Goal: Information Seeking & Learning: Learn about a topic

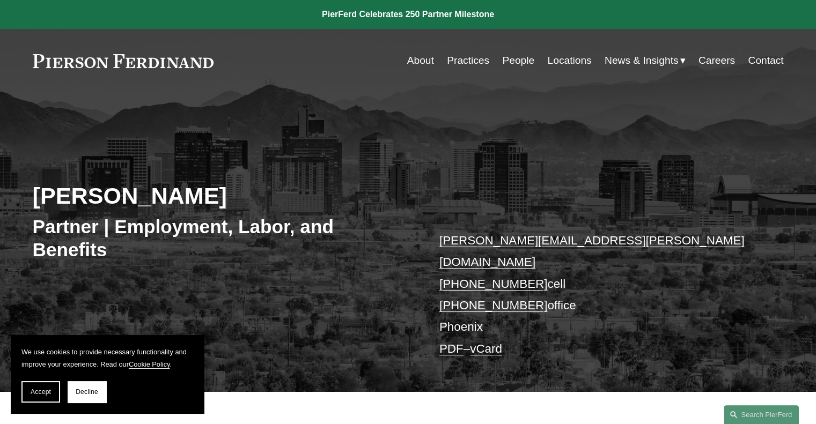
click at [467, 58] on link "Practices" at bounding box center [468, 60] width 42 height 20
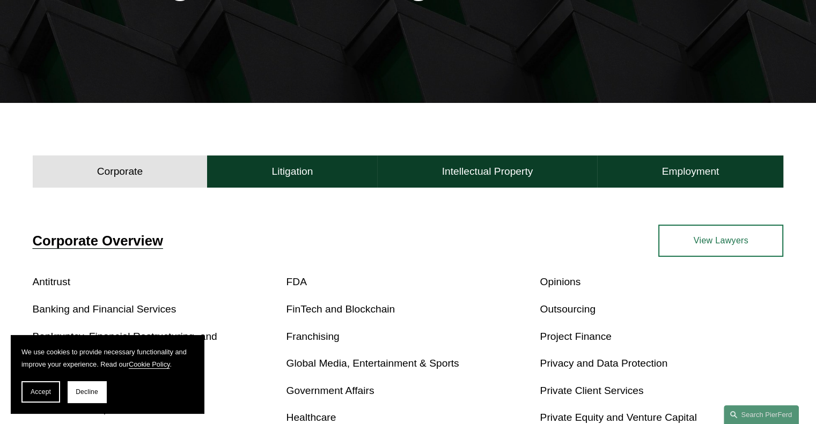
scroll to position [221, 0]
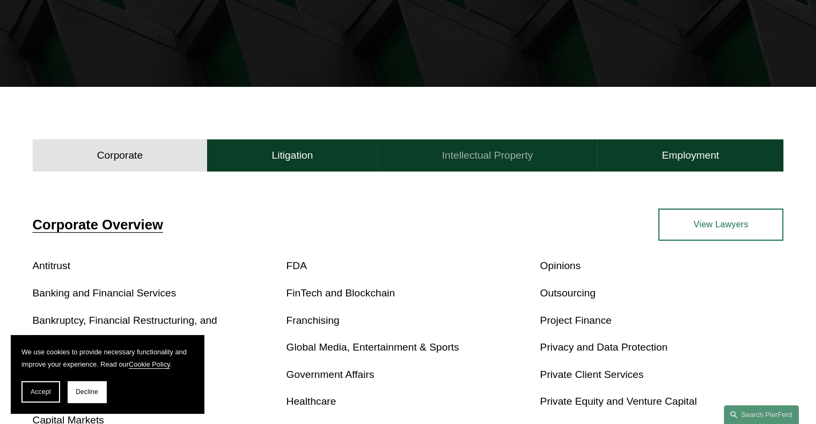
click at [476, 151] on h4 "Intellectual Property" at bounding box center [487, 155] width 91 height 13
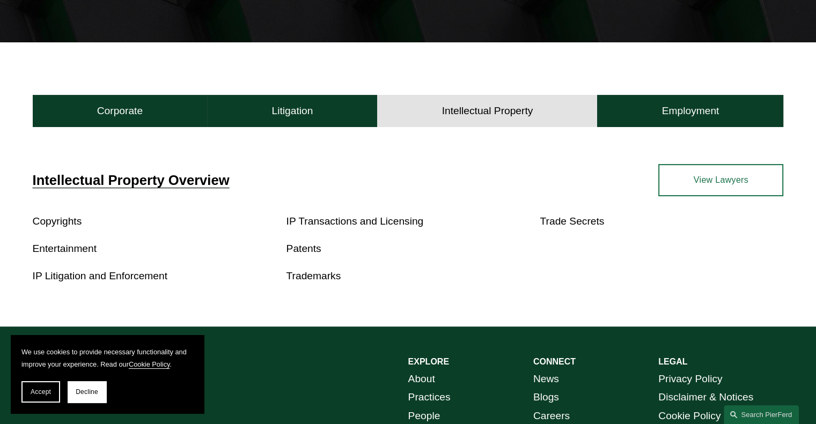
scroll to position [266, 0]
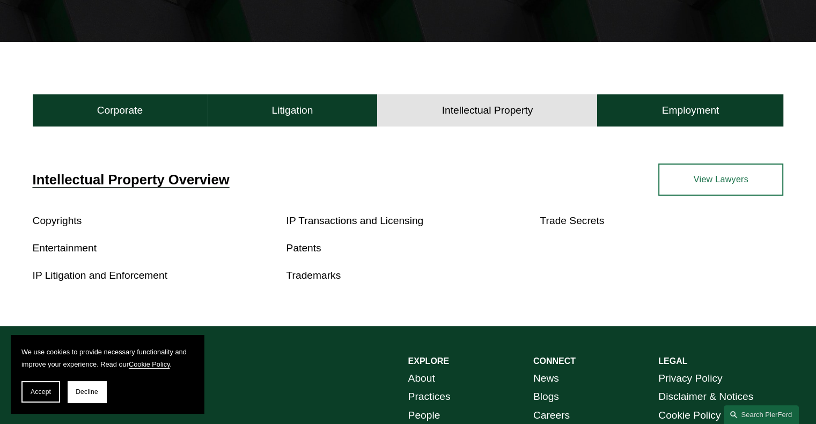
click at [311, 248] on link "Patents" at bounding box center [303, 247] width 35 height 11
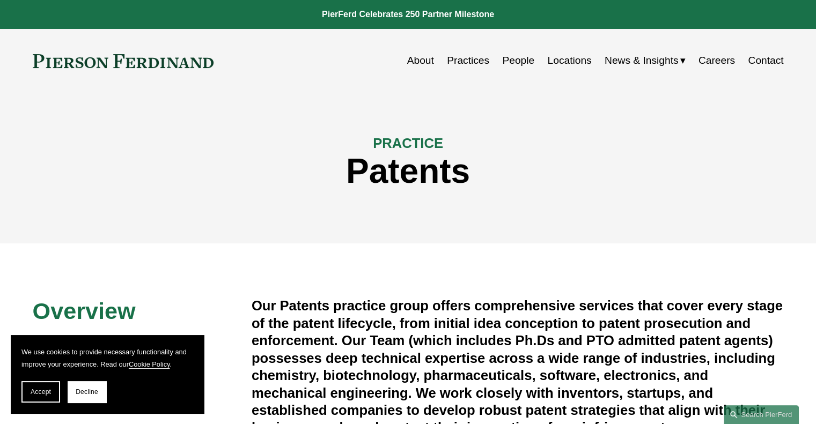
click at [522, 60] on link "People" at bounding box center [518, 60] width 32 height 20
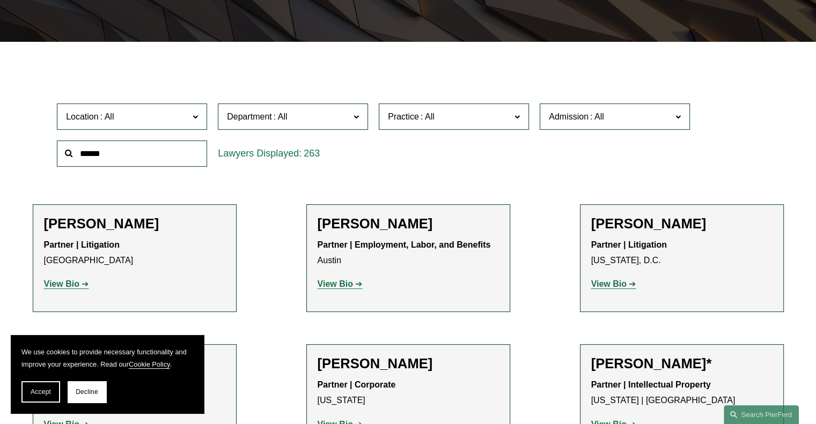
scroll to position [268, 0]
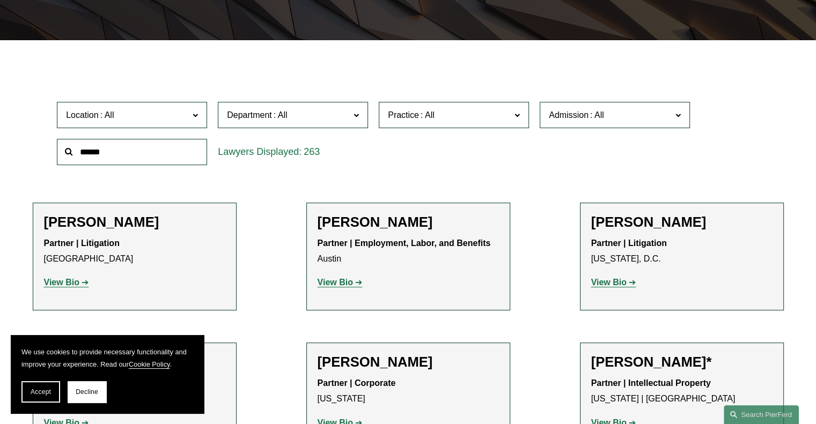
click at [329, 110] on span "Department" at bounding box center [288, 115] width 123 height 14
click at [0, 0] on link "Intellectual Property" at bounding box center [0, 0] width 0 height 0
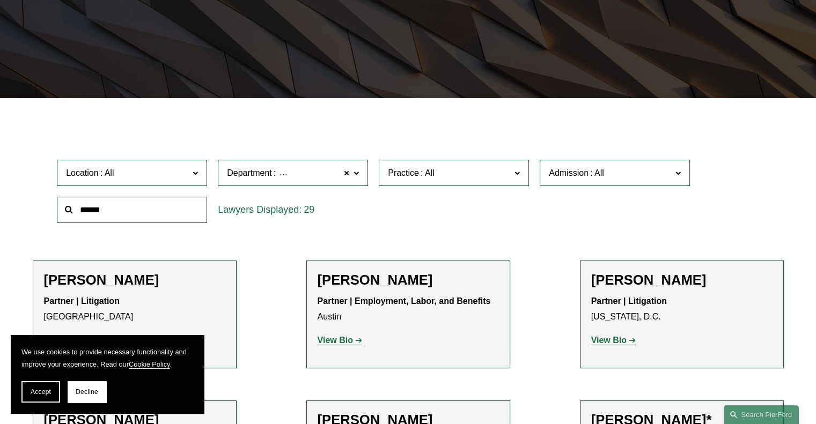
scroll to position [198, 0]
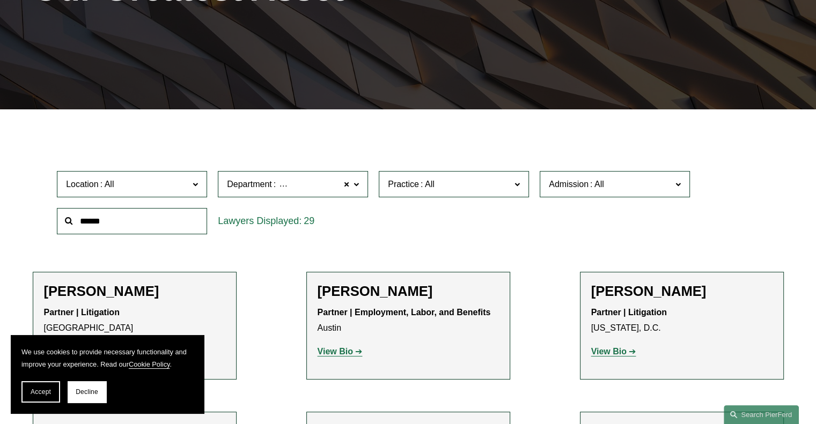
click at [422, 116] on div at bounding box center [408, 117] width 816 height 16
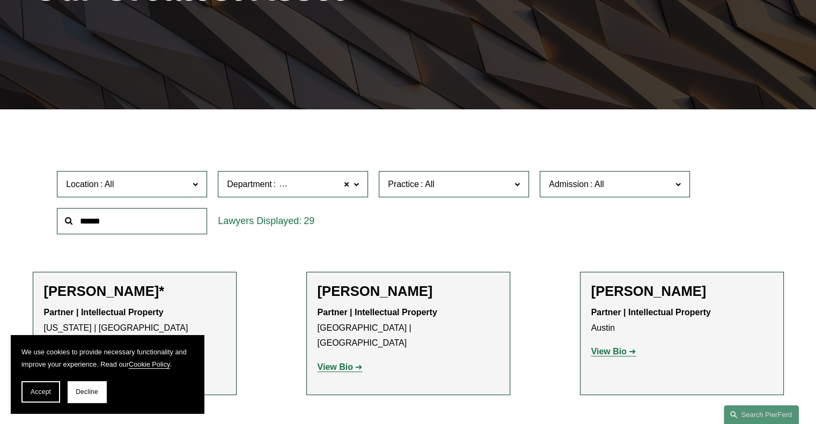
click at [419, 176] on label "Practice" at bounding box center [454, 184] width 150 height 26
click at [0, 0] on link "Patents" at bounding box center [0, 0] width 0 height 0
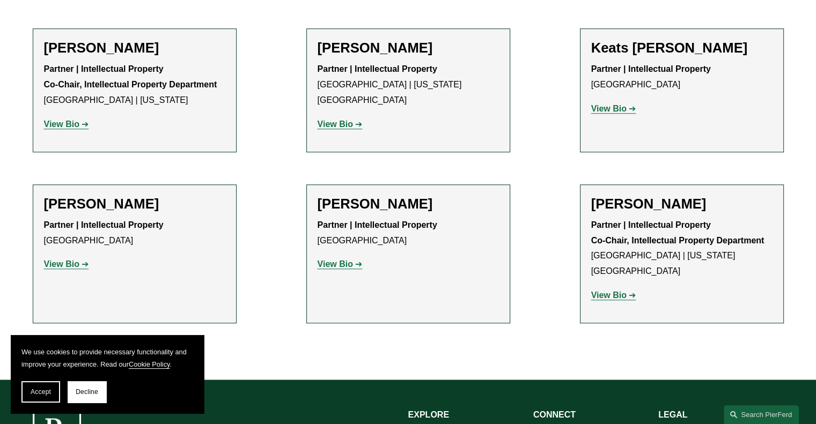
scroll to position [863, 0]
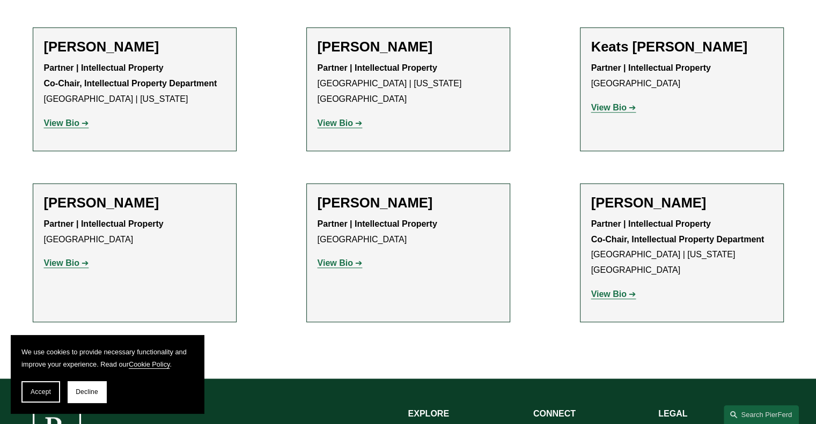
click at [67, 120] on strong "View Bio" at bounding box center [61, 123] width 35 height 9
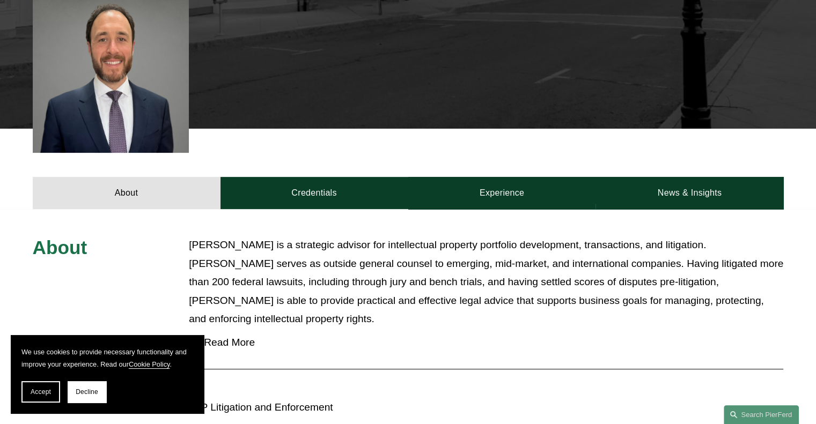
scroll to position [371, 0]
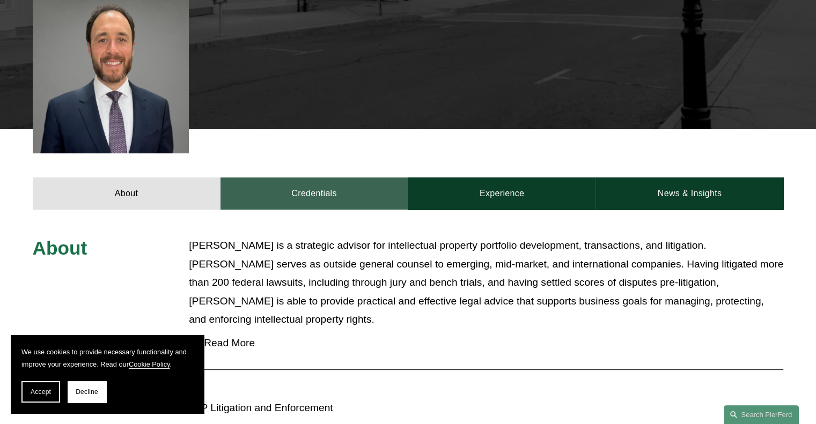
click at [307, 178] on link "Credentials" at bounding box center [314, 194] width 188 height 32
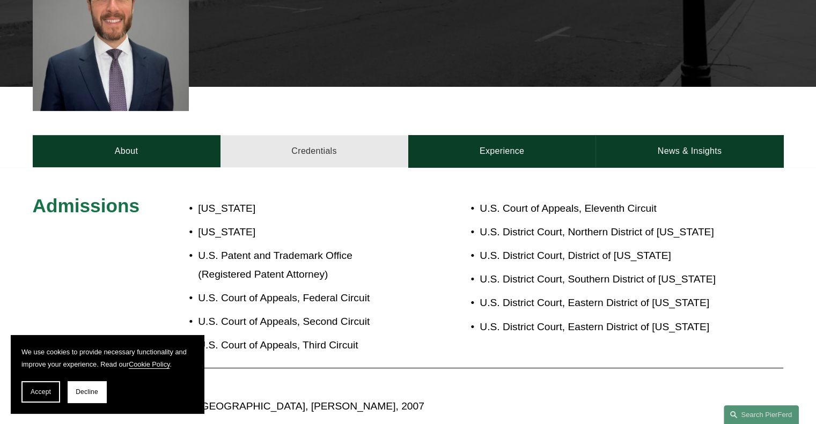
scroll to position [403, 0]
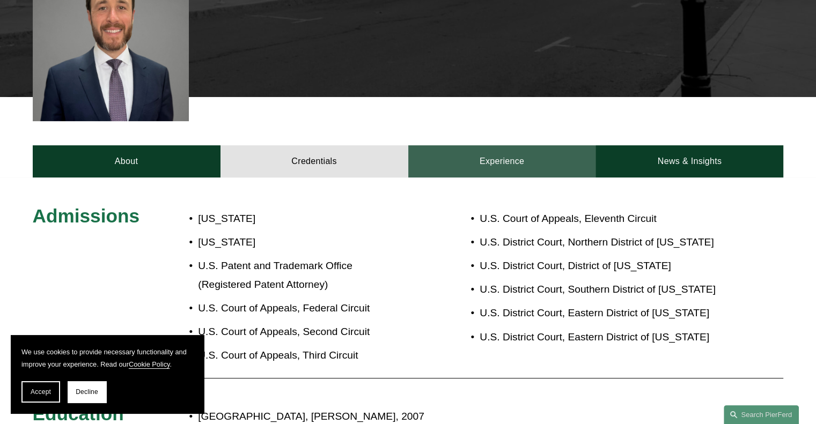
click at [491, 154] on link "Experience" at bounding box center [502, 161] width 188 height 32
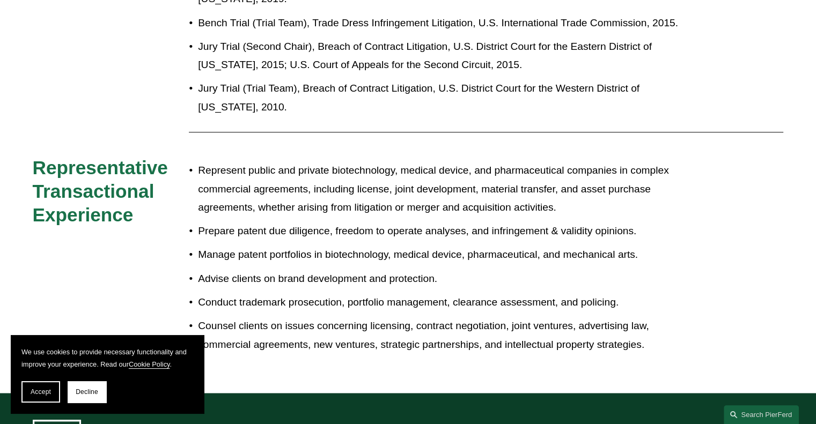
scroll to position [866, 0]
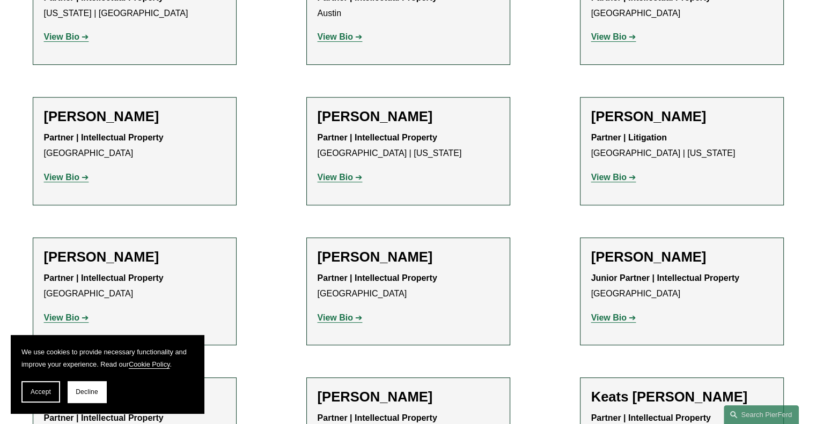
scroll to position [369, 0]
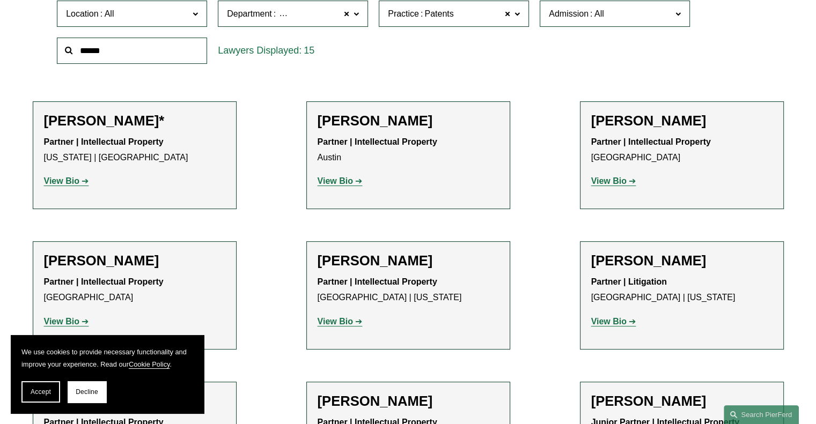
click at [341, 182] on strong "View Bio" at bounding box center [334, 180] width 35 height 9
click at [614, 180] on strong "View Bio" at bounding box center [608, 180] width 35 height 9
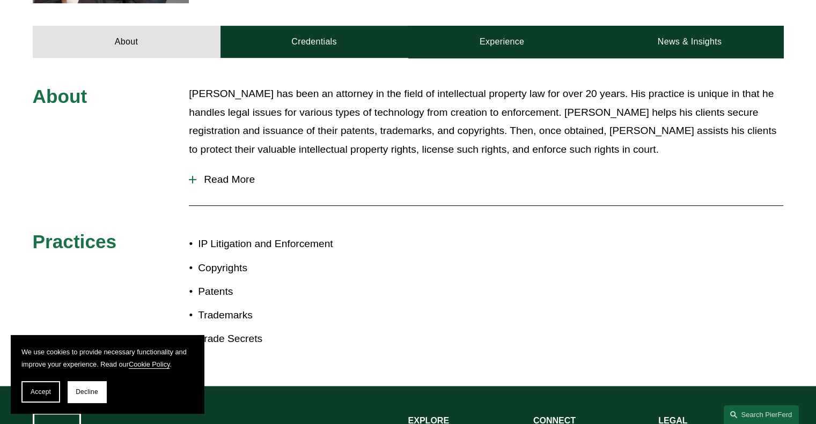
scroll to position [464, 0]
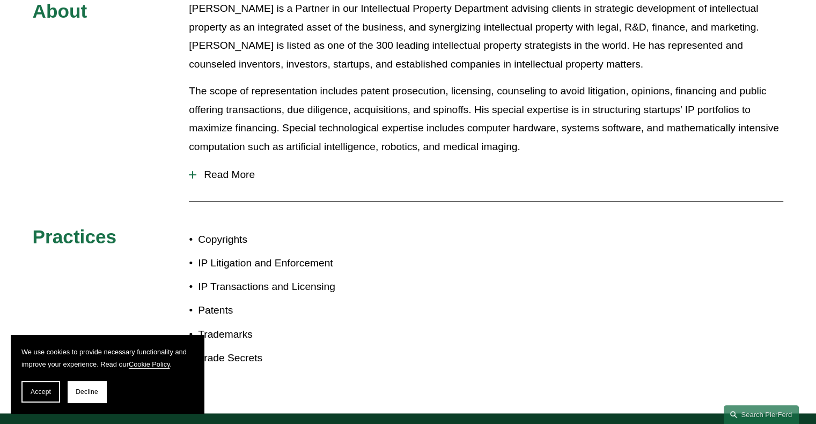
scroll to position [549, 0]
